Goal: Task Accomplishment & Management: Complete application form

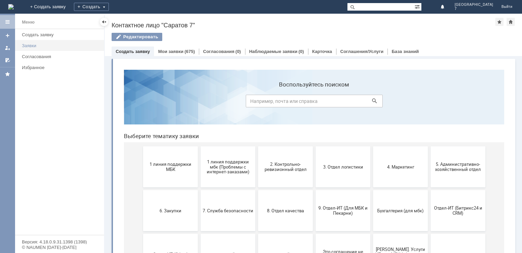
click at [29, 46] on div "Заявки" at bounding box center [61, 45] width 78 height 5
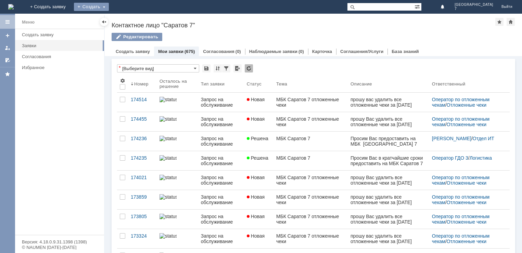
click at [109, 6] on div "Создать" at bounding box center [91, 7] width 35 height 8
click at [127, 21] on link "Заявка" at bounding box center [101, 20] width 52 height 8
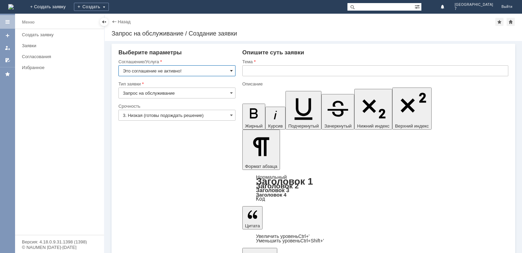
click at [232, 70] on span at bounding box center [231, 70] width 3 height 5
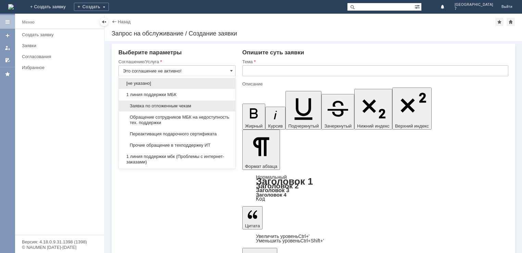
click at [159, 105] on span "Заявка по отложенным чекам" at bounding box center [177, 105] width 108 height 5
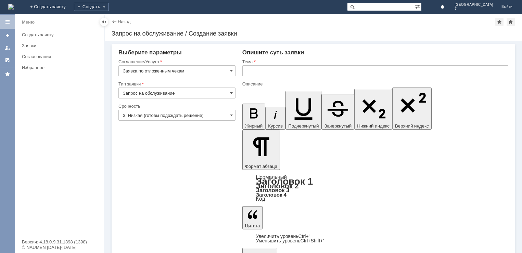
type input "Заявка по отложенным чекам"
click at [234, 92] on input "Запрос на обслуживание" at bounding box center [176, 93] width 117 height 11
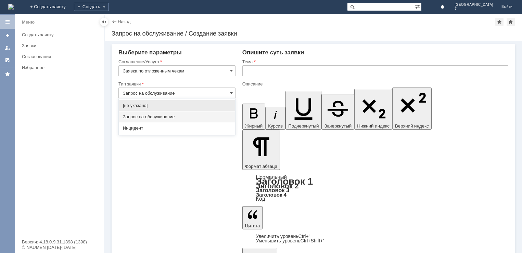
click at [144, 118] on span "Запрос на обслуживание" at bounding box center [177, 116] width 108 height 5
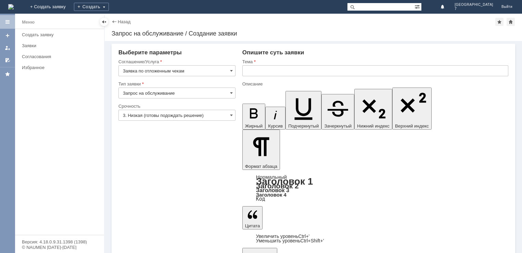
type input "Запрос на обслуживание"
click at [231, 115] on span at bounding box center [231, 115] width 3 height 5
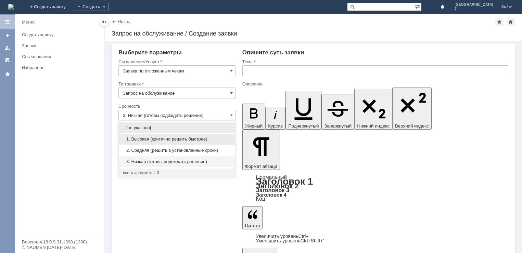
click at [164, 138] on span "1. Высокая (критично решить быстрее)" at bounding box center [177, 138] width 108 height 5
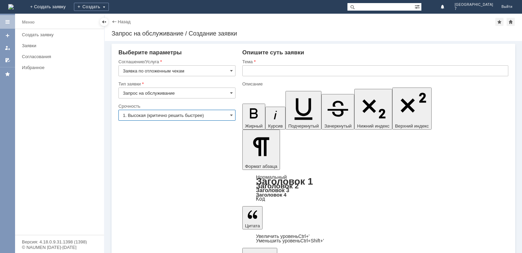
type input "1. Высокая (критично решить быстрее)"
click at [251, 71] on input "text" at bounding box center [375, 70] width 266 height 11
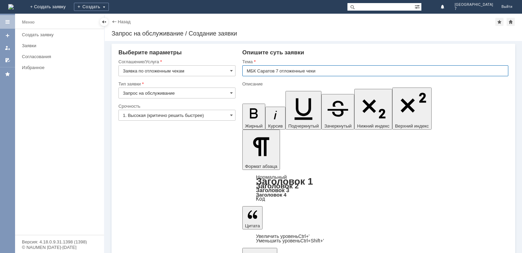
type input "МБК Саратов 7 отложенные чеки"
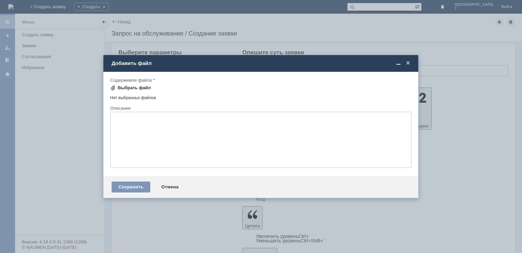
click at [125, 87] on div "Выбрать файл" at bounding box center [134, 87] width 33 height 5
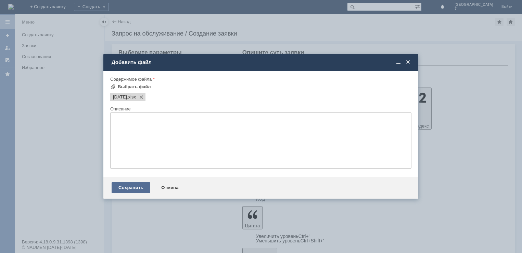
click at [129, 186] on div "Сохранить" at bounding box center [131, 187] width 39 height 11
